Goal: Information Seeking & Learning: Compare options

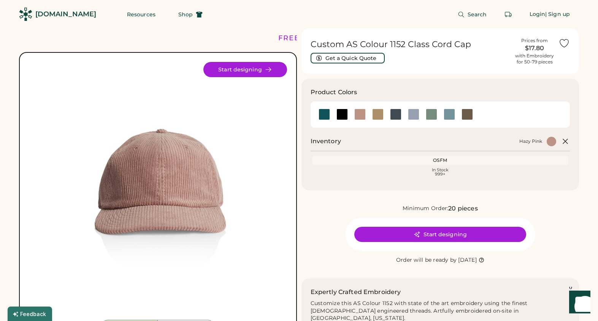
scroll to position [162, 0]
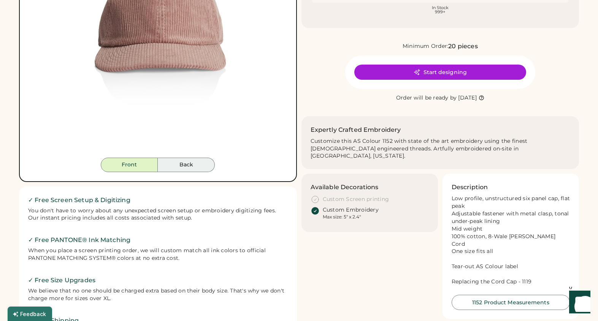
click at [199, 170] on button "Back" at bounding box center [186, 165] width 57 height 14
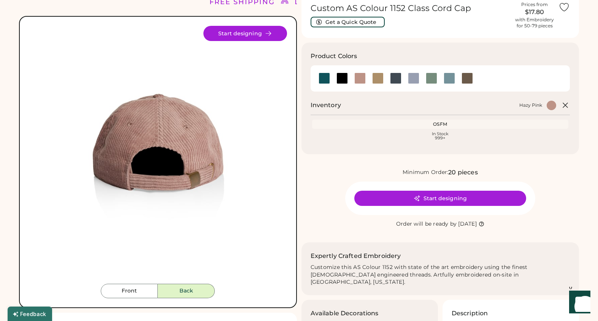
scroll to position [51, 0]
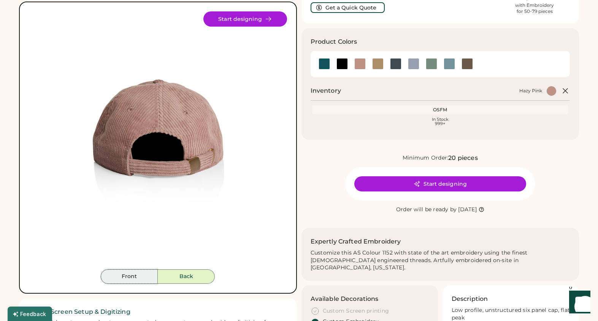
click at [133, 272] on button "Front" at bounding box center [129, 277] width 57 height 14
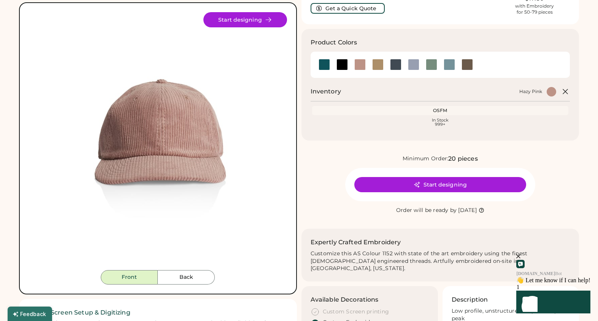
scroll to position [49, 0]
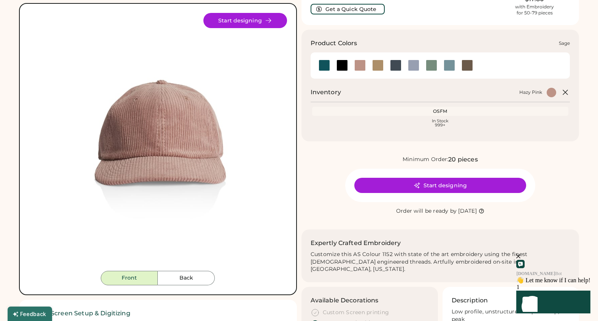
click at [432, 63] on div at bounding box center [431, 65] width 11 height 11
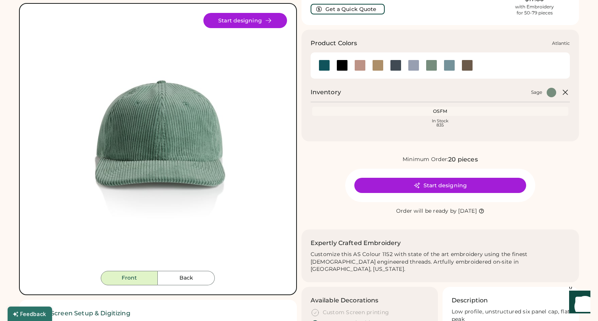
click at [326, 67] on div at bounding box center [324, 65] width 11 height 11
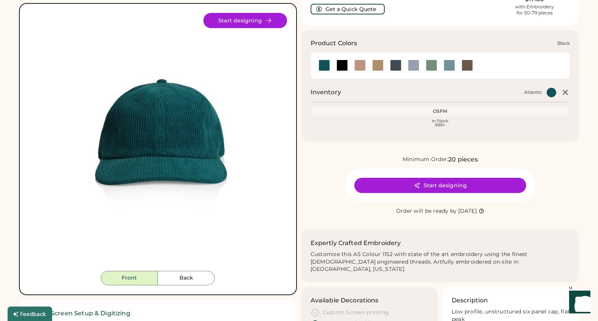
click at [342, 66] on div at bounding box center [341, 65] width 11 height 11
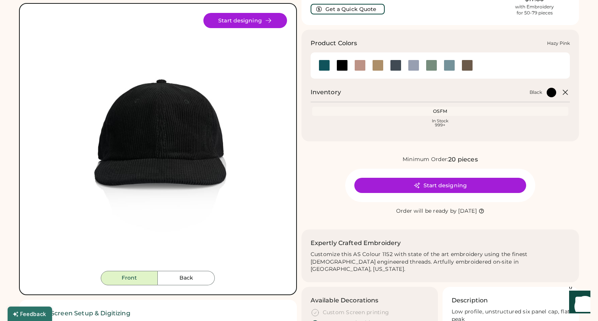
click at [361, 66] on div at bounding box center [359, 65] width 11 height 11
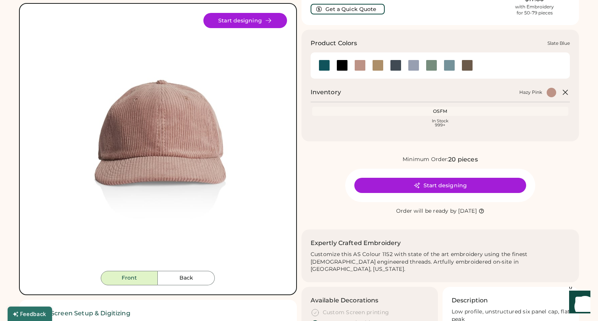
click at [448, 64] on div at bounding box center [449, 65] width 11 height 11
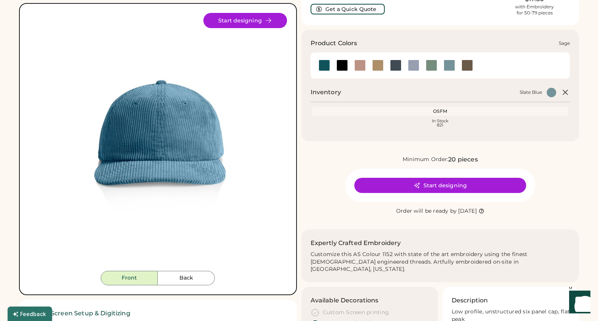
click at [429, 65] on div at bounding box center [431, 65] width 11 height 11
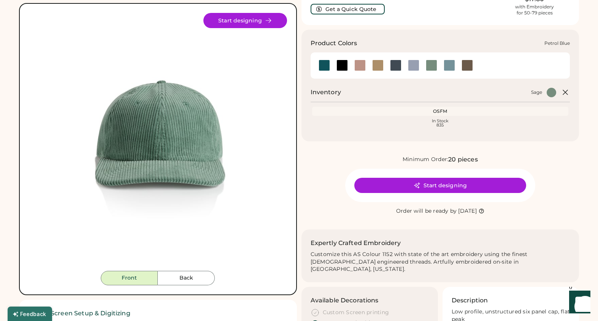
click at [397, 69] on div at bounding box center [395, 65] width 11 height 11
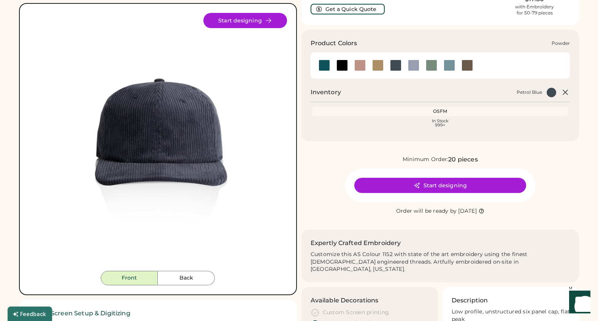
click at [412, 65] on div at bounding box center [413, 65] width 11 height 11
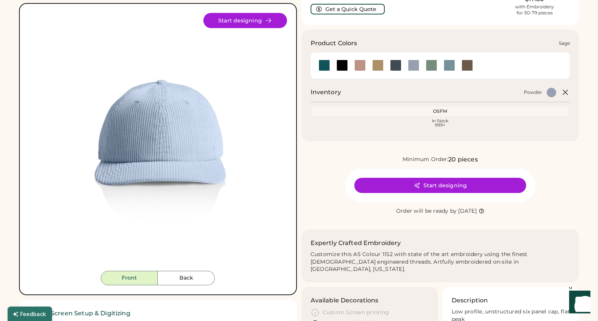
click at [428, 63] on div at bounding box center [431, 65] width 11 height 11
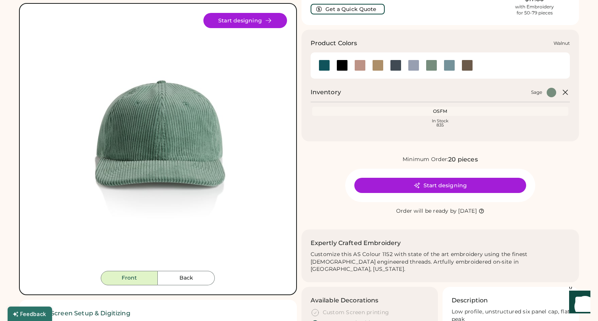
click at [466, 63] on div at bounding box center [467, 65] width 11 height 11
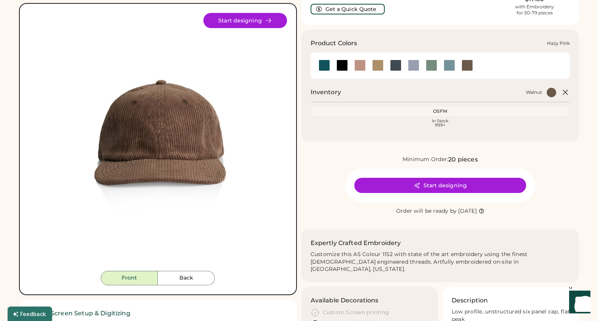
click at [362, 64] on div at bounding box center [359, 65] width 11 height 11
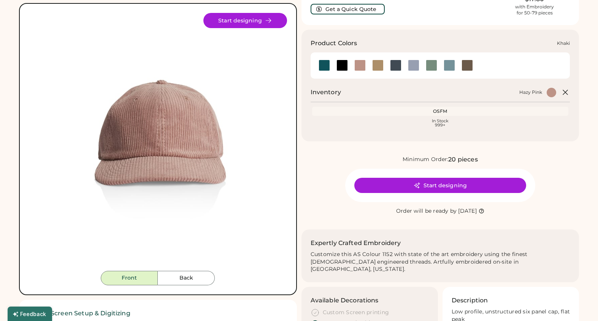
click at [376, 65] on div at bounding box center [377, 65] width 11 height 11
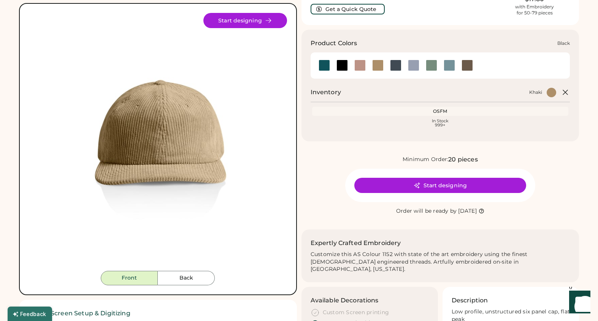
click at [343, 65] on div at bounding box center [341, 65] width 11 height 11
